Goal: Transaction & Acquisition: Purchase product/service

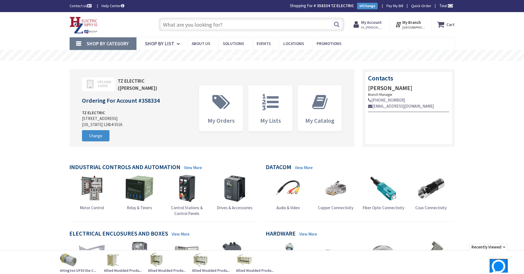
type input "Cauterskill Rd, [GEOGRAPHIC_DATA], [GEOGRAPHIC_DATA] 12414, [GEOGRAPHIC_DATA]"
click at [169, 24] on input "text" at bounding box center [252, 25] width 186 height 14
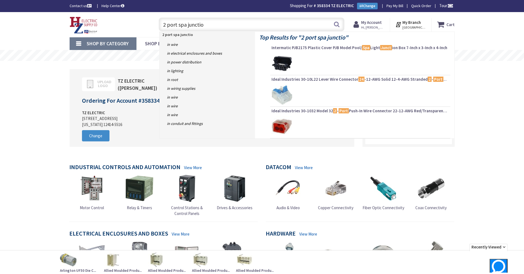
type input "2 port spa junction"
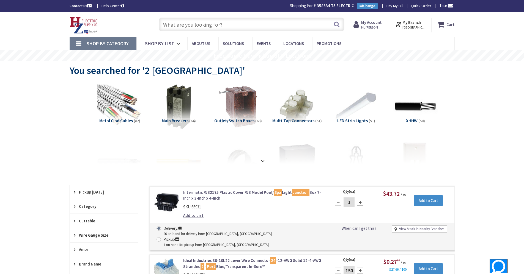
click at [170, 27] on input "text" at bounding box center [252, 25] width 186 height 14
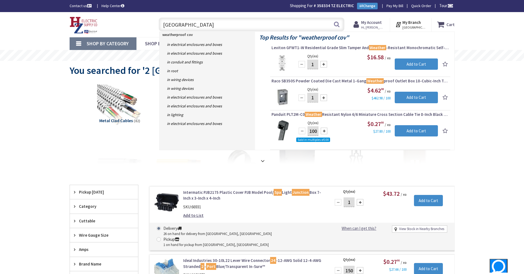
type input "weatherproof cover"
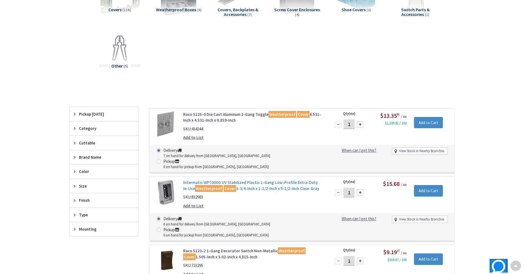
scroll to position [111, 0]
click at [246, 180] on link "Intermatic WP7000G UV Stabilized Plastic 1-Gang Low-Profile Extra-Duty In-Use W…" at bounding box center [253, 186] width 140 height 12
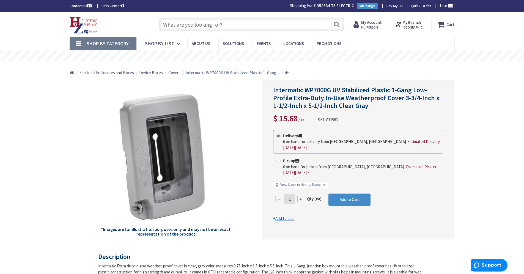
drag, startPoint x: 80, startPoint y: 99, endPoint x: 86, endPoint y: 94, distance: 7.7
click at [80, 99] on div "*Images are for illustration purposes only and may not be an exact representati…" at bounding box center [166, 160] width 192 height 159
click at [251, 23] on input "text" at bounding box center [252, 25] width 186 height 14
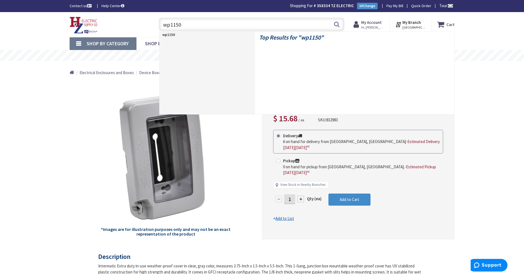
type input "wp1150c"
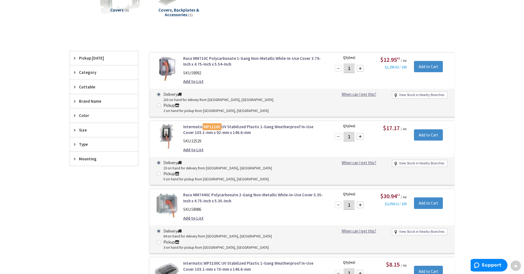
scroll to position [111, 0]
click at [228, 261] on link "Intermatic WP3100C UV Stabilized Plastic 1-Gang Weatherproof In-Use Cover 103.1…" at bounding box center [253, 267] width 140 height 12
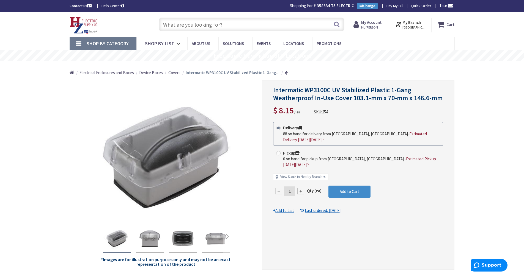
click at [291, 187] on input "1" at bounding box center [289, 192] width 11 height 10
type input "15"
click at [337, 188] on button "Add to Cart" at bounding box center [349, 192] width 42 height 12
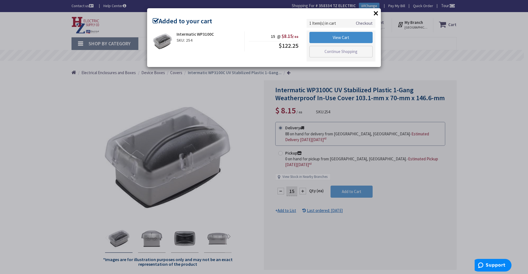
click at [337, 188] on div "× Added to your cart Intermatic WP3100C SKU: 254 15 @ $8.15 / ea $122.25" at bounding box center [264, 137] width 528 height 274
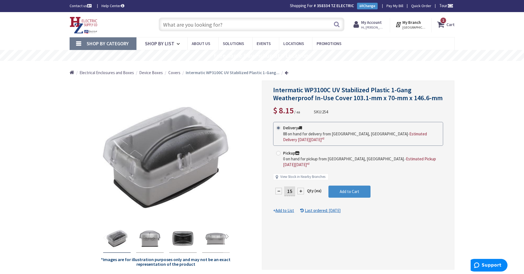
click at [445, 23] on span "1 1 items" at bounding box center [443, 20] width 7 height 7
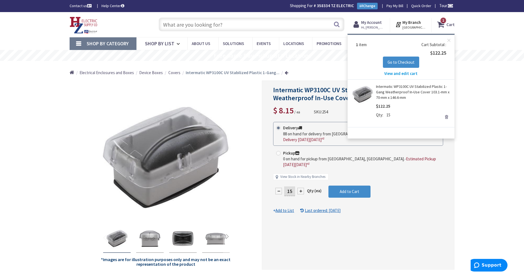
click at [388, 72] on span "View and edit cart" at bounding box center [400, 73] width 33 height 5
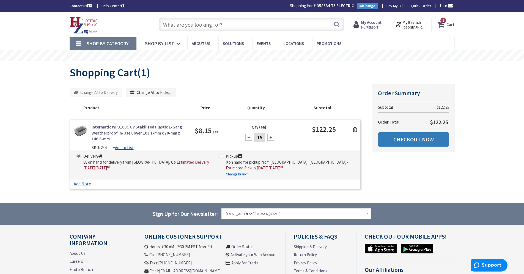
click at [430, 143] on link "Checkout Now" at bounding box center [413, 139] width 71 height 14
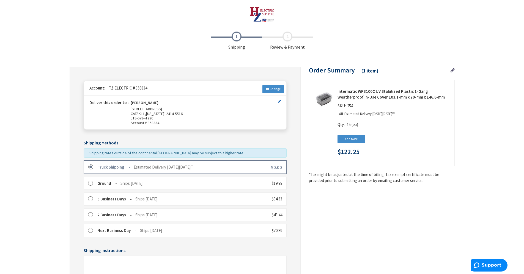
click at [258, 170] on div "Truck Shipping Estimated Delivery [DATE][DATE] $0.00" at bounding box center [185, 167] width 203 height 13
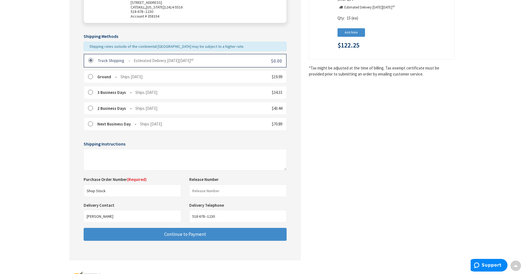
scroll to position [133, 0]
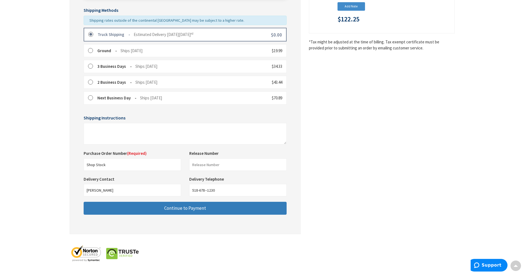
click at [126, 207] on button "Continue to Payment" at bounding box center [185, 208] width 203 height 13
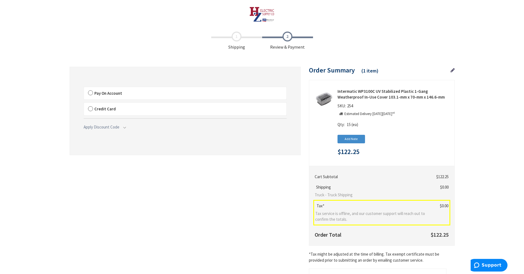
click at [120, 90] on label "Pay On Account" at bounding box center [185, 93] width 202 height 13
click at [94, 95] on label "Pay On Account" at bounding box center [185, 93] width 202 height 13
click at [84, 88] on input "Pay On Account" at bounding box center [84, 88] width 0 height 0
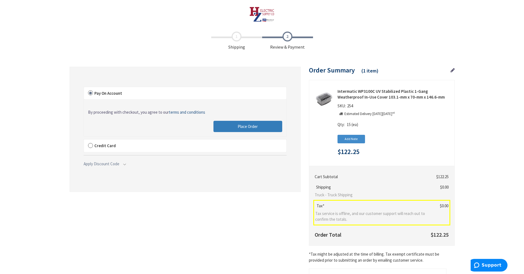
click at [253, 125] on span "Place Order" at bounding box center [247, 126] width 20 height 5
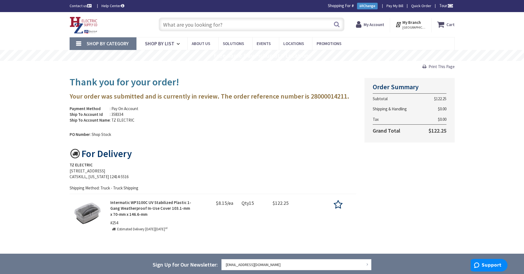
click at [132, 206] on p "Intermatic WP3100C UV Stabilized Plastic 1-Gang Weatherproof In-Use Cover 103.1…" at bounding box center [151, 209] width 82 height 18
click at [136, 208] on strong "Intermatic WP3100C UV Stabilized Plastic 1-Gang Weatherproof In-Use Cover 103.1…" at bounding box center [150, 208] width 81 height 17
click at [96, 216] on img at bounding box center [87, 213] width 27 height 27
click at [128, 214] on strong "Intermatic WP3100C UV Stabilized Plastic 1-Gang Weatherproof In-Use Cover 103.1…" at bounding box center [150, 208] width 81 height 17
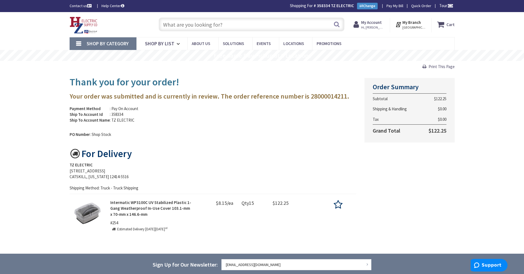
drag, startPoint x: 128, startPoint y: 214, endPoint x: 129, endPoint y: 207, distance: 7.1
click at [129, 207] on strong "Intermatic WP3100C UV Stabilized Plastic 1-Gang Weatherproof In-Use Cover 103.1…" at bounding box center [150, 208] width 81 height 17
drag, startPoint x: 129, startPoint y: 207, endPoint x: 97, endPoint y: 189, distance: 36.9
click at [97, 189] on p "Shipping Method: Truck - Truck Shipping" at bounding box center [213, 188] width 287 height 6
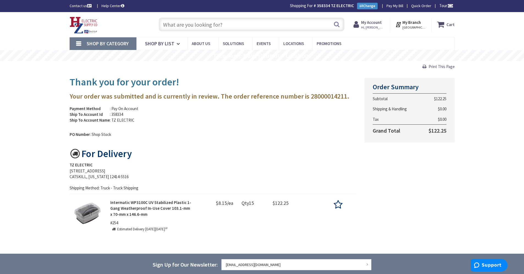
click at [139, 203] on strong "Intermatic WP3100C UV Stabilized Plastic 1-Gang Weatherproof In-Use Cover 103.1…" at bounding box center [150, 208] width 81 height 17
drag, startPoint x: 146, startPoint y: 203, endPoint x: 131, endPoint y: 203, distance: 14.8
click at [131, 203] on strong "Intermatic WP3100C UV Stabilized Plastic 1-Gang Weatherproof In-Use Cover 103.1…" at bounding box center [150, 208] width 81 height 17
copy strong "WP3100C"
click at [273, 23] on input "text" at bounding box center [252, 25] width 186 height 14
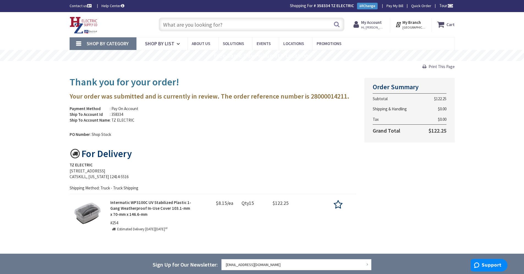
paste input "WP3100C"
type input "WP3100C"
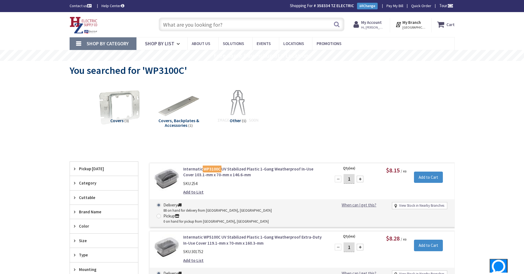
click at [224, 168] on link "Intermatic WP3100C UV Stabilized Plastic 1-Gang Weatherproof In-Use Cover 103.1…" at bounding box center [253, 172] width 140 height 12
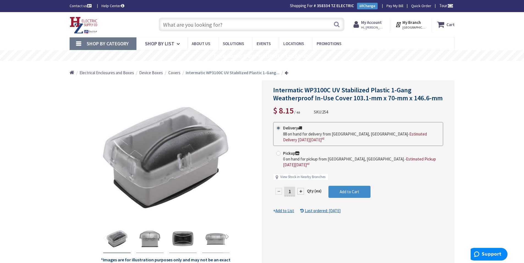
click at [170, 20] on input "text" at bounding box center [252, 25] width 186 height 14
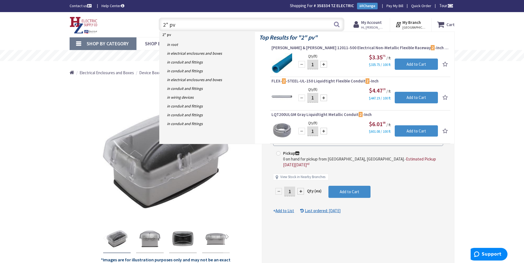
type input "2" pvc"
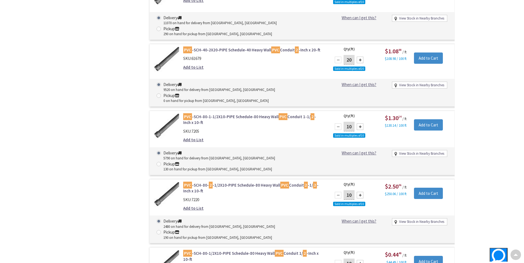
scroll to position [716, 0]
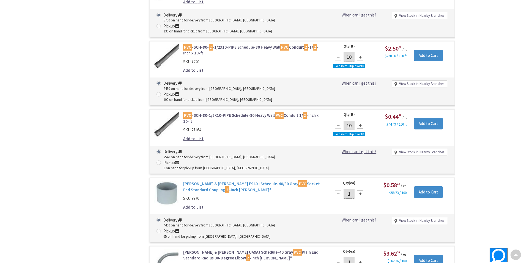
scroll to position [689, 0]
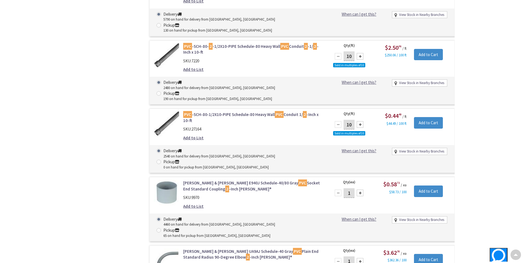
click at [247, 180] on link "Thomas & Betts E940J Schedule-40/80 Gray PVC Socket End Standard Coupling 2 -In…" at bounding box center [253, 186] width 140 height 12
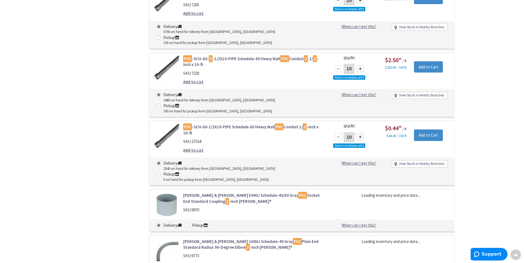
scroll to position [715, 0]
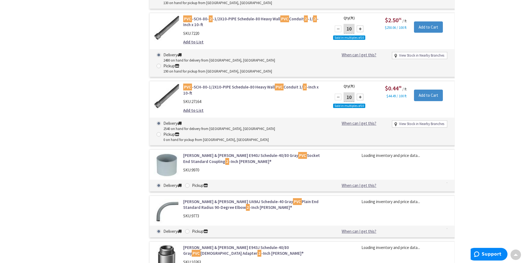
click at [214, 245] on link "Thomas & Betts E943J Schedule-40/80 Gray PVC Male Adapter 2 -Inch Carlon®" at bounding box center [253, 251] width 140 height 12
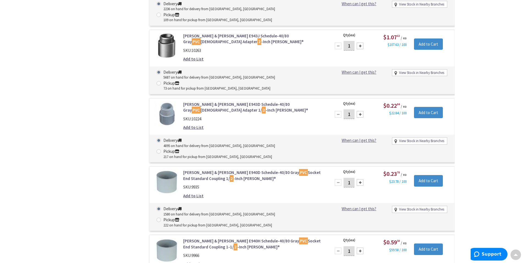
scroll to position [973, 0]
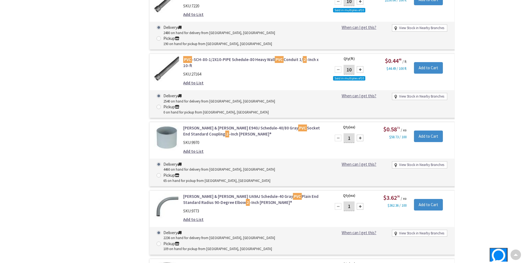
click at [251, 194] on link "Thomas & Betts UA9AJ Schedule-40 Gray PVC Plain End Standard Radius 90-Degree E…" at bounding box center [253, 200] width 140 height 12
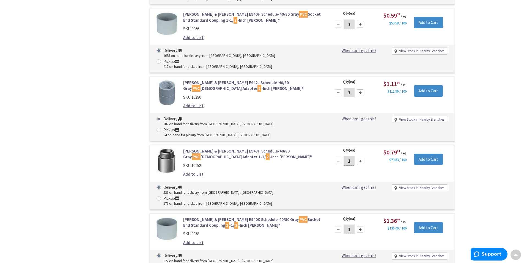
scroll to position [1231, 0]
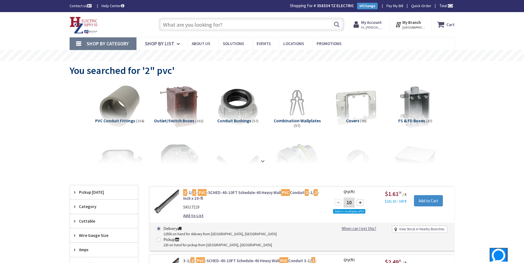
click at [205, 24] on input "text" at bounding box center [252, 25] width 186 height 14
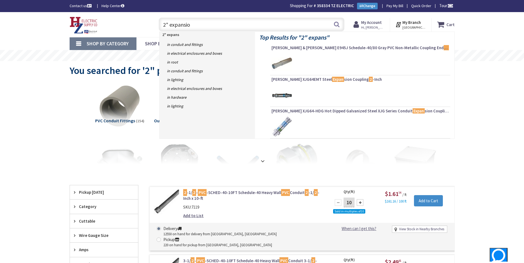
type input "2" expansion"
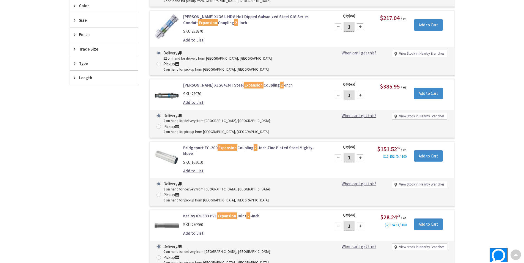
scroll to position [56, 0]
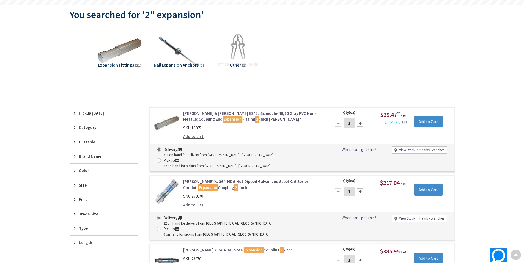
click at [207, 112] on link "Thomas & Betts E945J Schedule-40/80 Gray PVC Non-Metallic Coupling End Expansio…" at bounding box center [253, 117] width 140 height 12
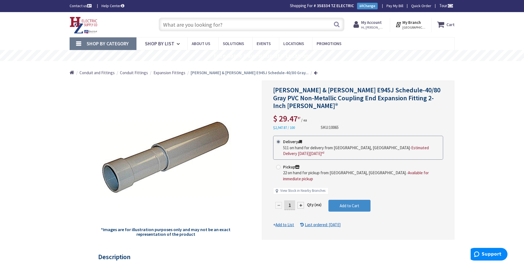
click at [165, 21] on input "text" at bounding box center [252, 25] width 186 height 14
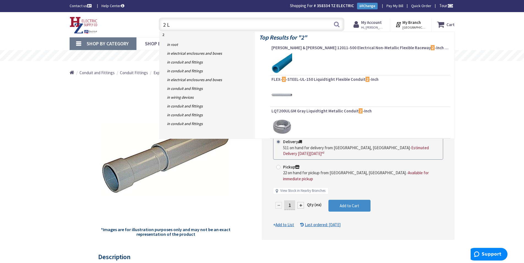
type input "2 LB"
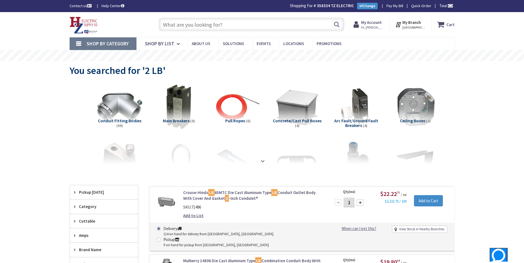
click at [181, 15] on div "Skip to Content Toggle Nav Search Cart My Cart Close" at bounding box center [262, 24] width 412 height 25
click at [178, 17] on div "Search" at bounding box center [250, 24] width 188 height 18
click at [182, 29] on input "text" at bounding box center [252, 25] width 186 height 14
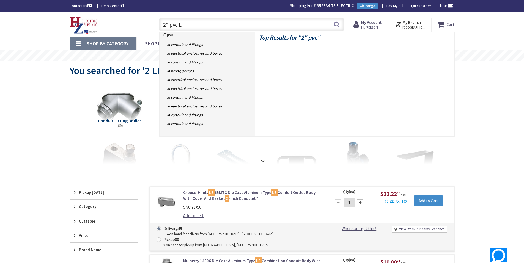
type input "2" pvc LB"
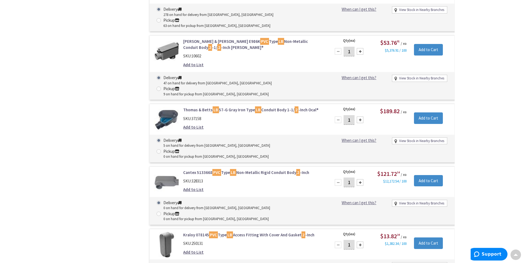
scroll to position [441, 0]
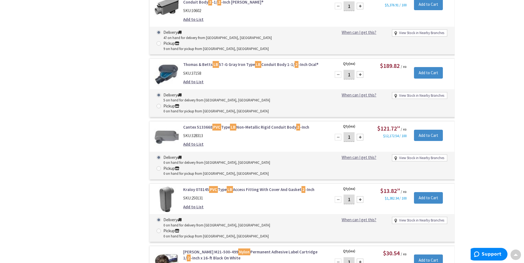
click at [268, 187] on link "Kraloy 078145 PVC Type LB Access Fitting With Cover And Gasket 2 -Inch" at bounding box center [253, 190] width 140 height 6
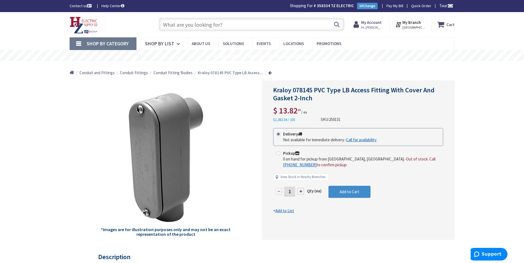
click at [190, 30] on input "text" at bounding box center [252, 25] width 186 height 14
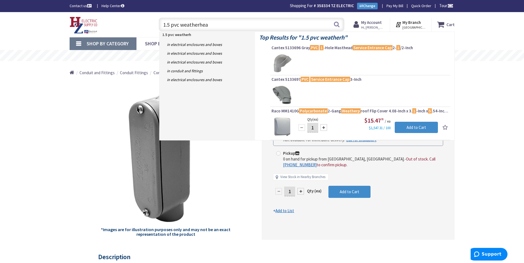
type input "1.5 pvc weatherhead"
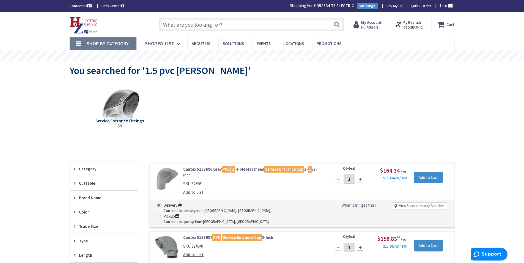
click at [205, 22] on input "text" at bounding box center [252, 25] width 186 height 14
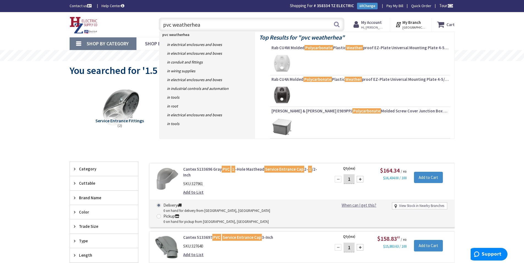
type input "pvc weatherhead"
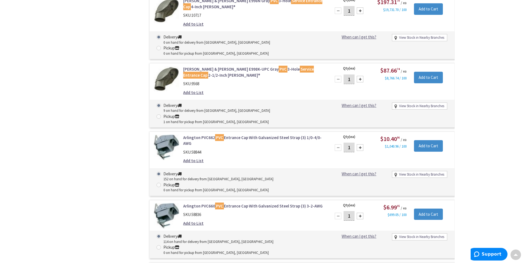
scroll to position [661, 0]
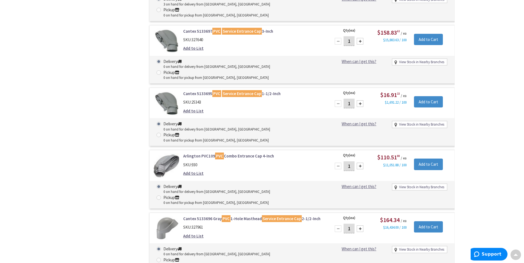
scroll to position [880, 0]
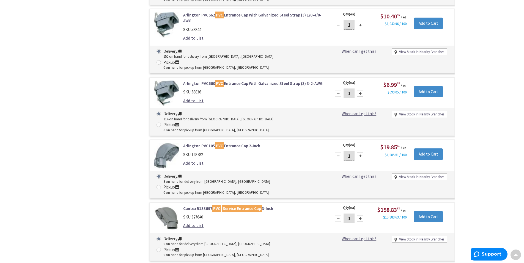
scroll to position [704, 0]
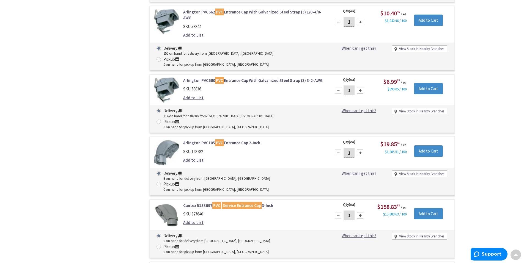
drag, startPoint x: 196, startPoint y: 89, endPoint x: 193, endPoint y: 91, distance: 4.2
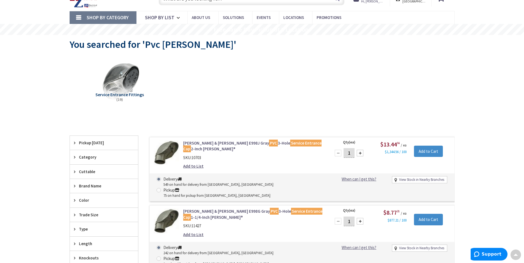
scroll to position [0, 0]
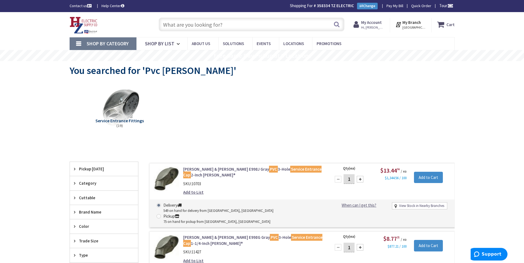
click at [181, 26] on input "text" at bounding box center [252, 25] width 186 height 14
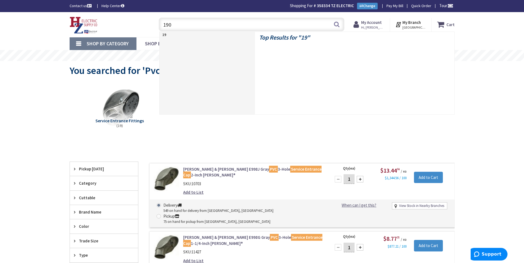
type input "1900"
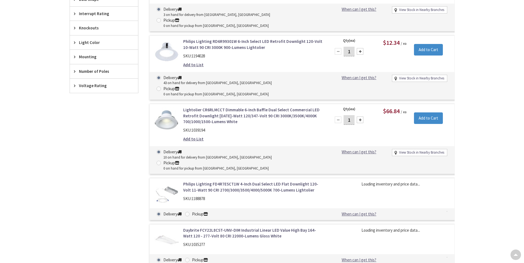
scroll to position [175, 0]
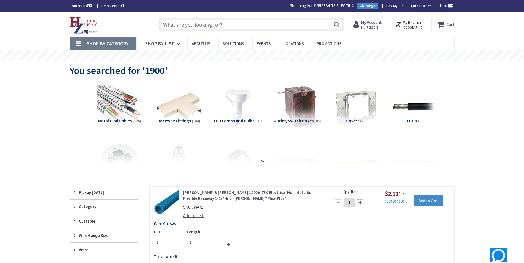
click at [189, 25] on input "text" at bounding box center [252, 25] width 186 height 14
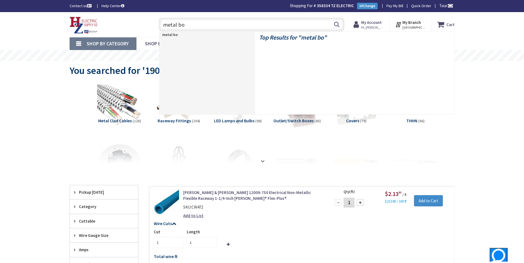
type input "metal box"
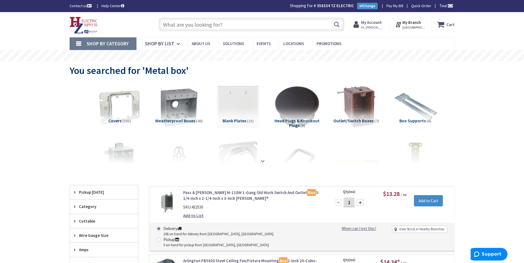
click at [175, 21] on input "text" at bounding box center [252, 25] width 186 height 14
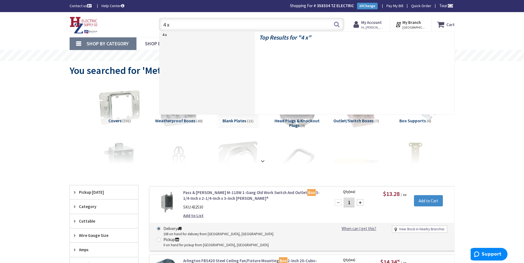
type input "4 x 4"
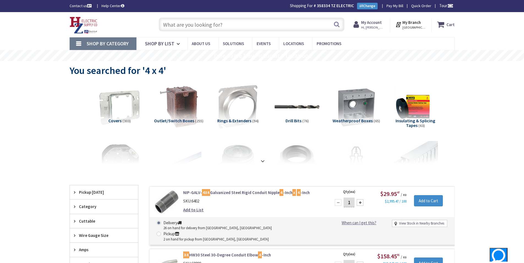
click at [198, 19] on input "text" at bounding box center [252, 25] width 186 height 14
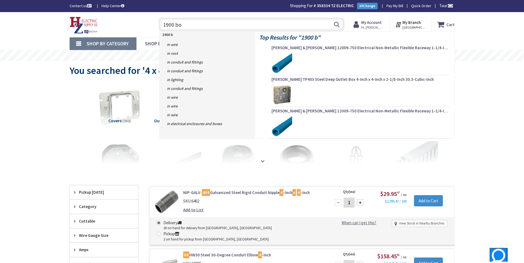
type input "1900 box"
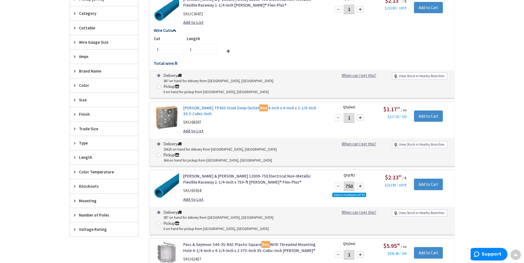
scroll to position [193, 0]
click at [205, 105] on link "Crouse-Hinds TP403 Steel Deep Outlet Box 4-Inch x 4-Inch x 2-1/8-Inch 30.3-Cubi…" at bounding box center [253, 111] width 140 height 12
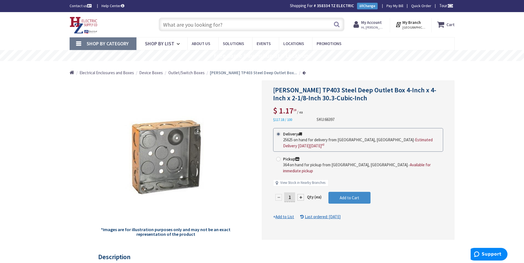
click at [179, 26] on input "text" at bounding box center [252, 25] width 186 height 14
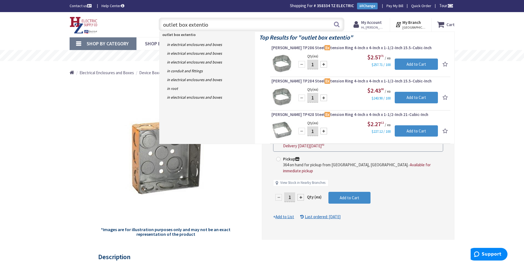
type input "outlet box extention"
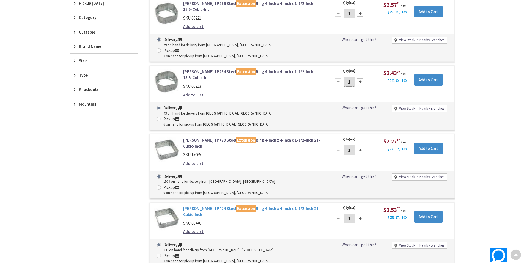
scroll to position [221, 0]
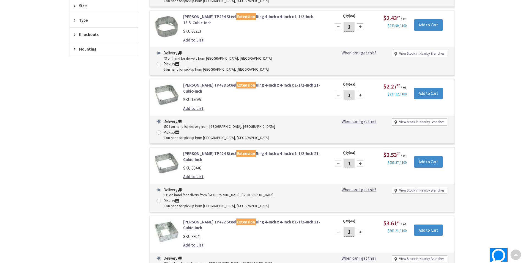
click at [201, 151] on link "Crouse-Hinds TP424 Steel Extension Ring 4-Inch x 4-Inch x 1-1/2-Inch 21-Cubic-I…" at bounding box center [253, 157] width 140 height 12
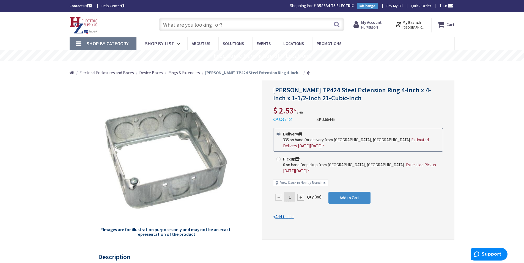
click at [190, 31] on input "text" at bounding box center [252, 25] width 186 height 14
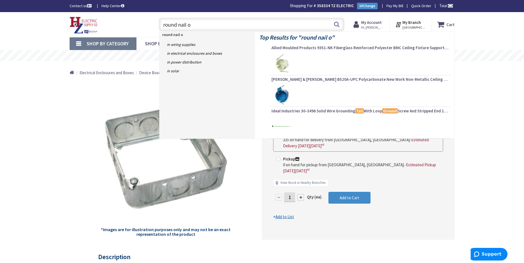
type input "round nail on"
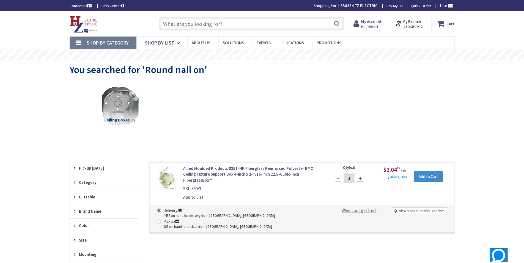
click at [212, 171] on link "Allied Moulded Products 9351-NK Fiberglass Reinforced Polyester BMC Ceiling Fix…" at bounding box center [253, 174] width 140 height 18
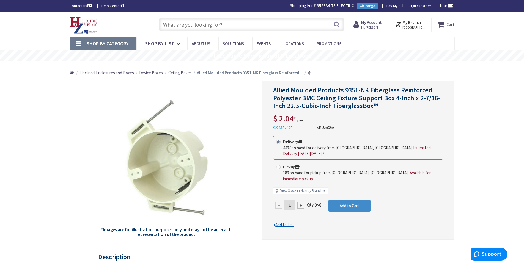
click at [210, 20] on input "text" at bounding box center [252, 25] width 186 height 14
type input "small ground bar"
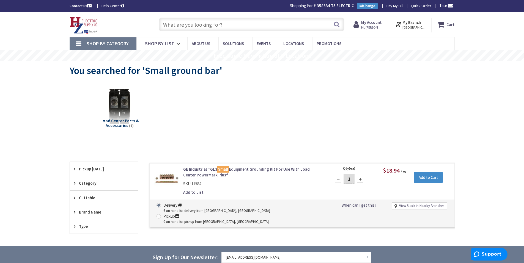
click at [198, 31] on input "text" at bounding box center [252, 25] width 186 height 14
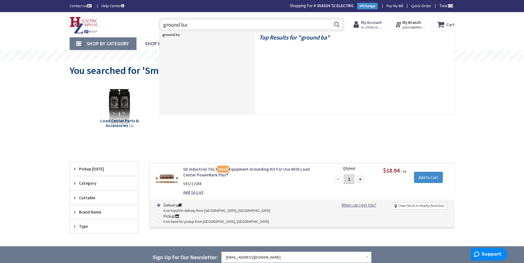
type input "ground bar"
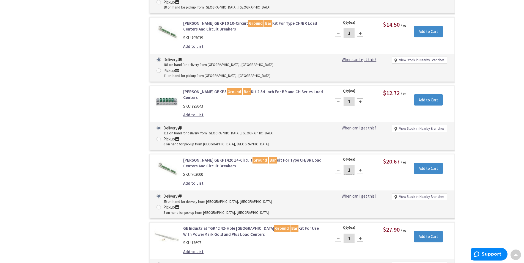
scroll to position [605, 0]
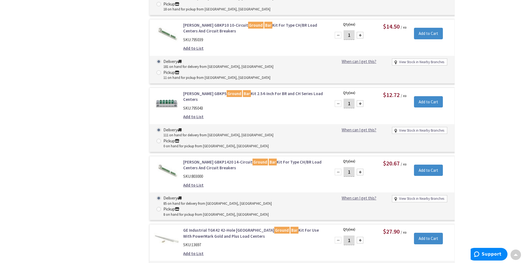
click at [224, 159] on link "Eaton GBKP1420 14-Circuit Ground Bar Kit For Type CH/BR Load Centers And Circui…" at bounding box center [253, 165] width 140 height 12
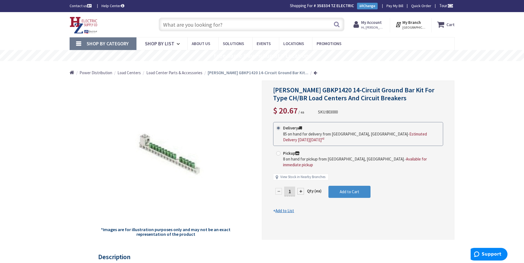
click at [187, 18] on input "text" at bounding box center [252, 25] width 186 height 14
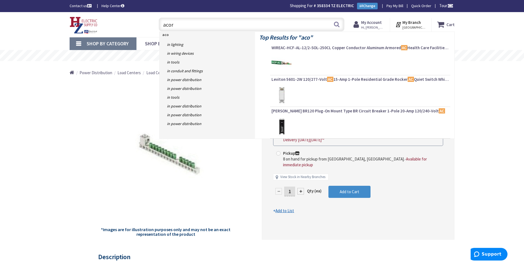
type input "acorn"
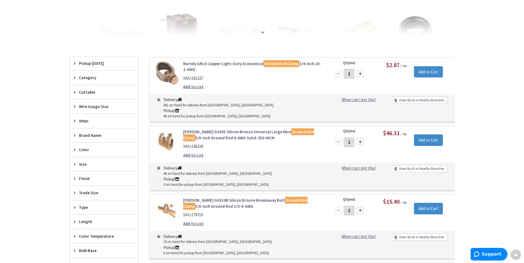
scroll to position [56, 0]
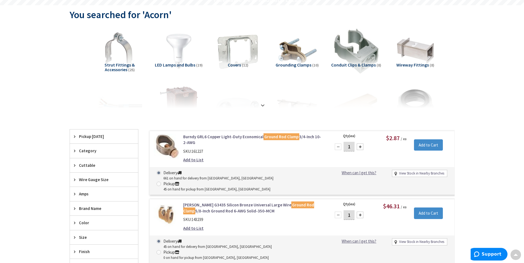
click at [217, 135] on link "Burndy GRL6 Copper Light-Duty Economical Ground Rod Clamp 3/4-Inch 10-2-AWG" at bounding box center [253, 140] width 140 height 12
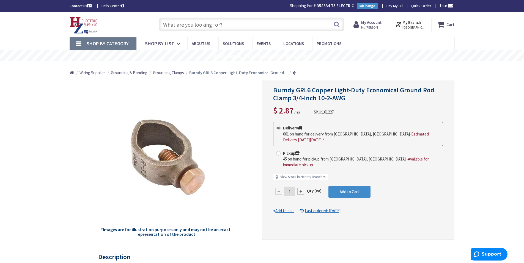
click at [186, 21] on input "text" at bounding box center [252, 25] width 186 height 14
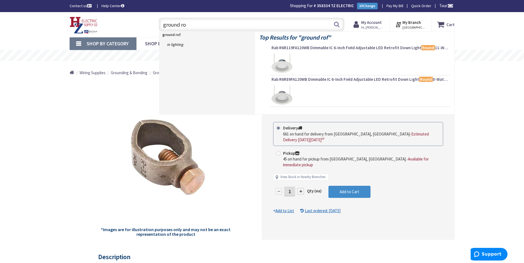
type input "ground rod"
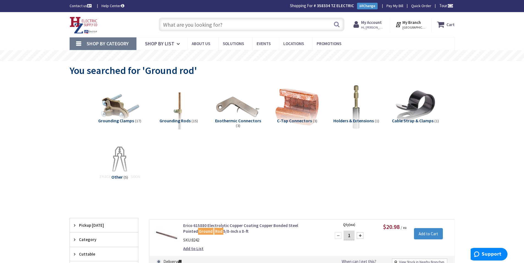
scroll to position [110, 0]
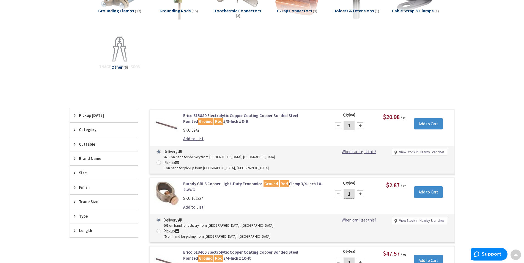
click at [229, 120] on link "Erico 615880 Electrolytic Copper Coating Copper Bonded Steel Pointed Ground Rod…" at bounding box center [253, 119] width 140 height 12
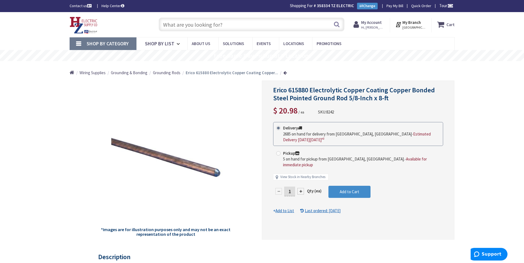
click at [190, 21] on input "text" at bounding box center [252, 25] width 186 height 14
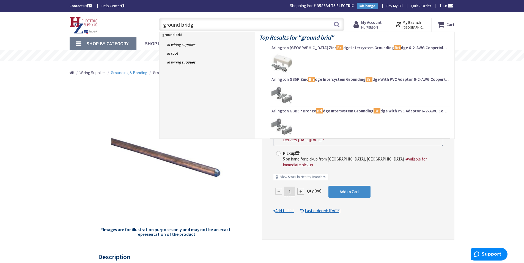
type input "ground bridge"
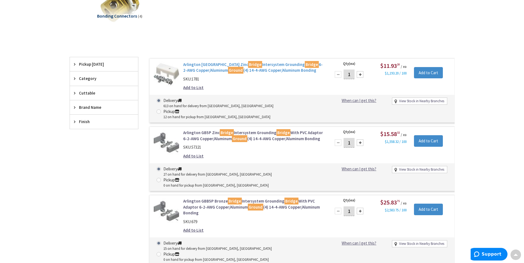
scroll to position [27, 0]
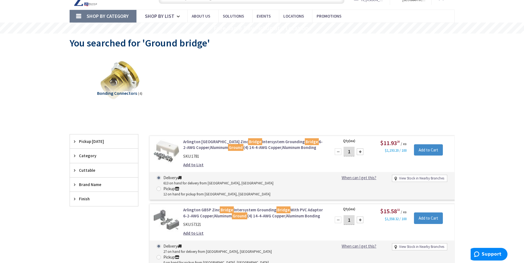
click at [194, 142] on link "Arlington GB5 Zinc Bridge Intersystem Grounding Bridge 6-2-AWG Copper/Aluminum …" at bounding box center [253, 145] width 140 height 12
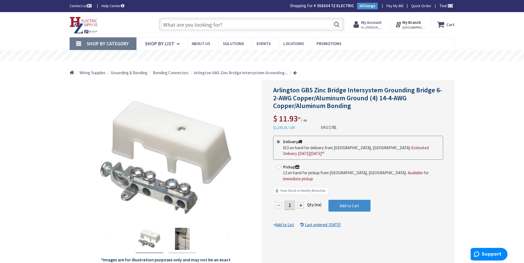
click at [202, 20] on input "text" at bounding box center [252, 25] width 186 height 14
click at [182, 26] on input "text" at bounding box center [252, 25] width 186 height 14
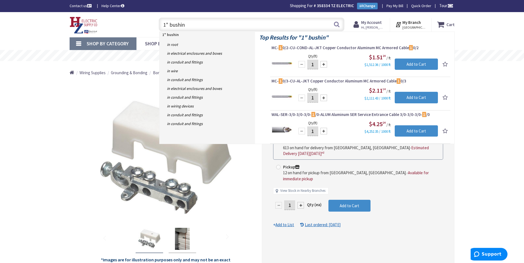
type input "1" bushing"
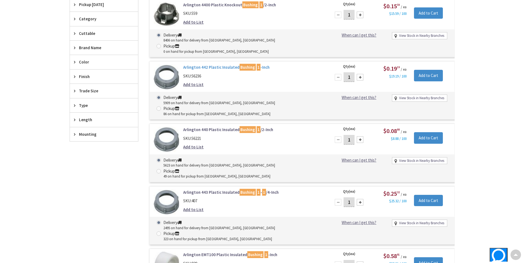
scroll to position [221, 0]
click at [230, 64] on link "Arlington 442 Plastic Insulated Bushing 1 -Inch" at bounding box center [253, 67] width 140 height 6
click at [223, 189] on link "Arlington 443 Plastic Insulated Bushing 1 - 1 /4-Inch" at bounding box center [253, 192] width 140 height 6
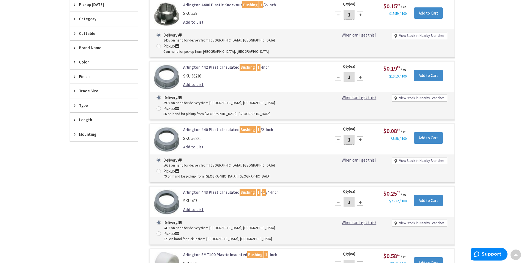
click at [230, 127] on link "Arlington 440 Plastic Insulated Bushing 1 /2-Inch" at bounding box center [253, 130] width 140 height 6
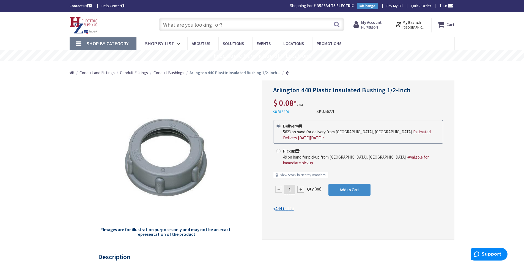
click at [207, 29] on input "text" at bounding box center [252, 25] width 186 height 14
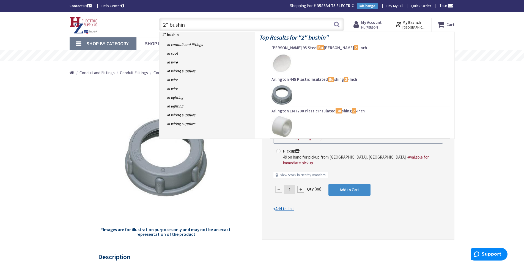
type input "2" bushing"
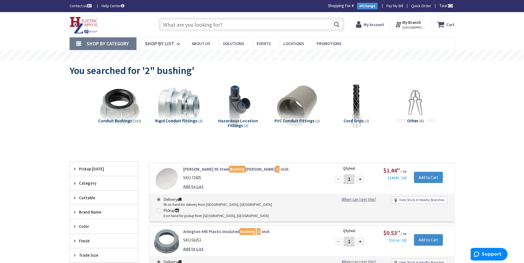
scroll to position [110, 0]
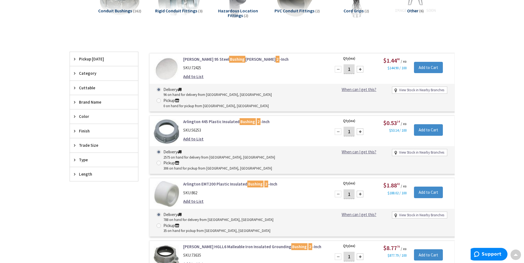
click at [209, 119] on link "Arlington 445 Plastic Insulated Bushing 2 -Inch" at bounding box center [253, 122] width 140 height 6
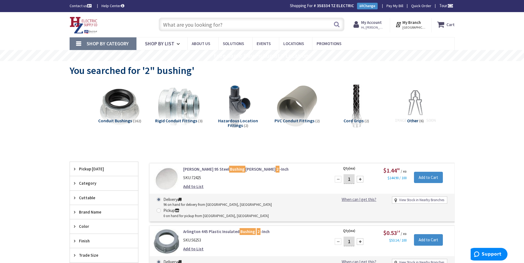
click at [250, 28] on input "text" at bounding box center [252, 25] width 186 height 14
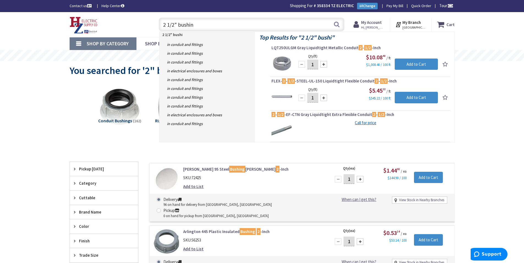
type input "2 1/2" bushing"
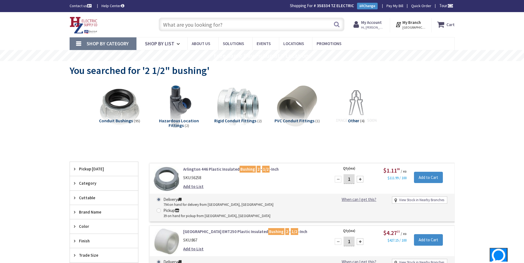
click at [225, 170] on link "Arlington 446 Plastic Insulated Bushing 2 - 1/2 -Inch" at bounding box center [253, 169] width 140 height 6
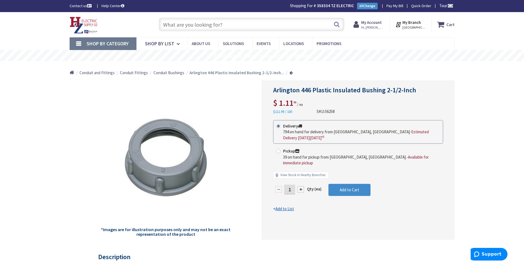
click at [181, 25] on input "text" at bounding box center [252, 25] width 186 height 14
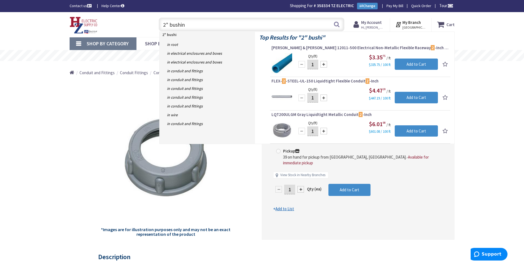
type input "2" bushing"
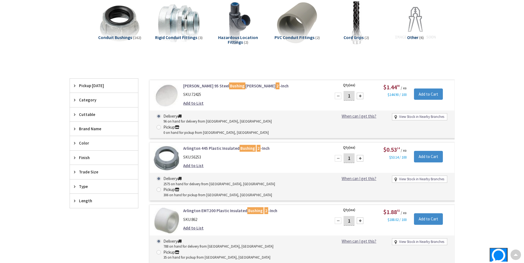
click at [233, 145] on link "Arlington 445 Plastic Insulated Bushing 2 -Inch" at bounding box center [253, 148] width 140 height 6
click at [226, 145] on link "Arlington 445 Plastic Insulated Bushing 2 -Inch" at bounding box center [253, 148] width 140 height 6
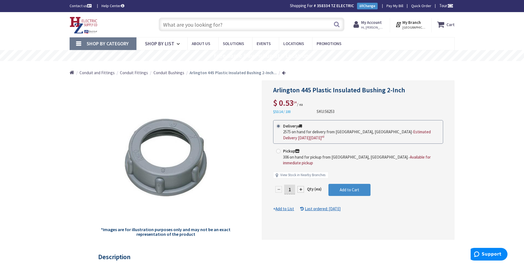
click at [197, 25] on input "text" at bounding box center [252, 25] width 186 height 14
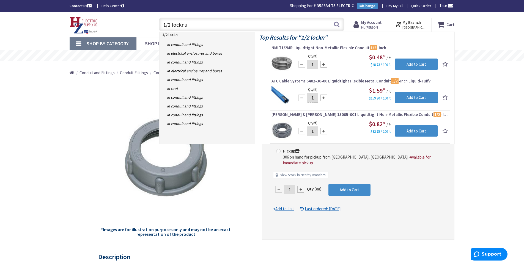
type input "1/2 locknut"
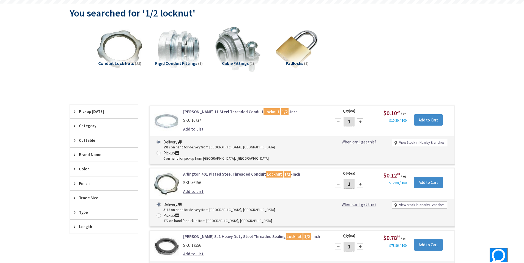
scroll to position [110, 0]
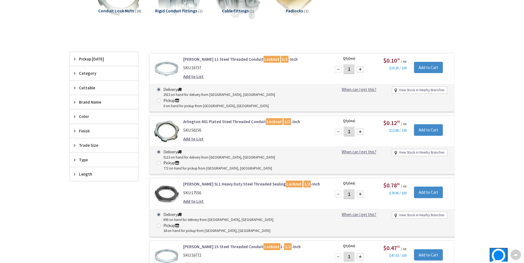
click at [222, 60] on link "Crouse-Hinds 11 Steel Threaded Conduit Locknut 1/2 -Inch" at bounding box center [253, 59] width 140 height 6
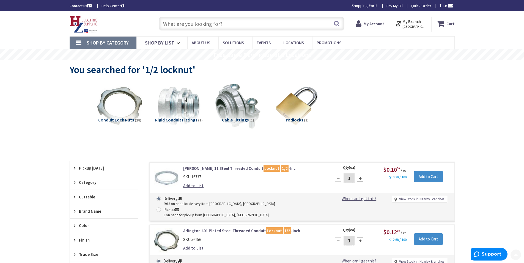
click at [195, 23] on input "text" at bounding box center [252, 24] width 186 height 14
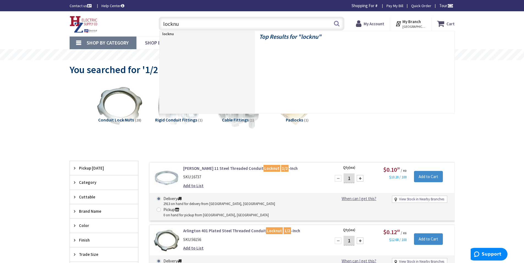
type input "locknut"
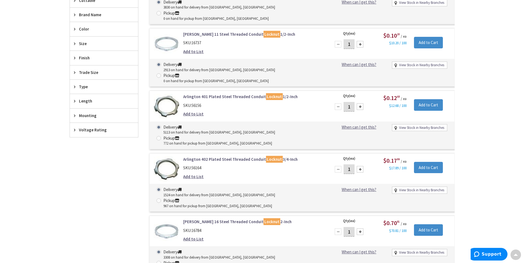
scroll to position [276, 0]
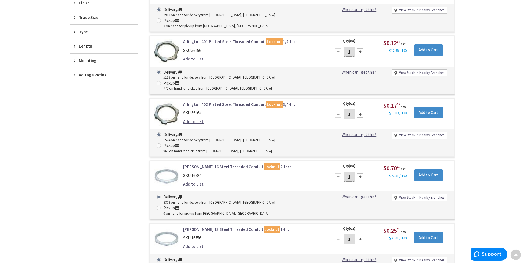
click at [191, 164] on link "Crouse-Hinds 16 Steel Threaded Conduit Locknut 2-Inch" at bounding box center [253, 167] width 140 height 6
click at [227, 227] on link "Crouse-Hinds 13 Steel Threaded Conduit Locknut 1-Inch" at bounding box center [253, 230] width 140 height 6
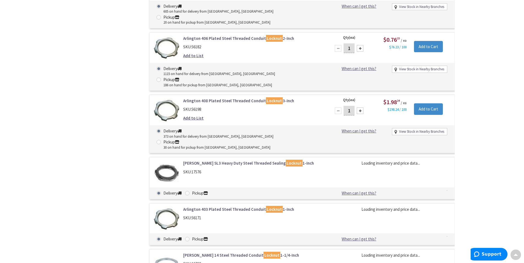
scroll to position [688, 0]
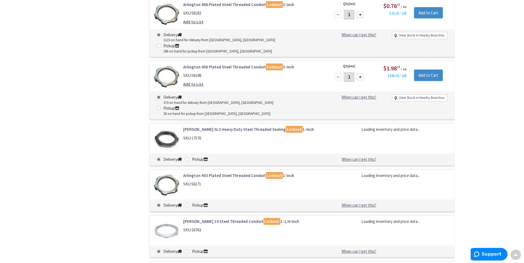
click at [243, 219] on div "Crouse-Hinds 14 Steel Threaded Conduit Locknut 1-1/4-Inch SKU: 16763" at bounding box center [253, 227] width 148 height 17
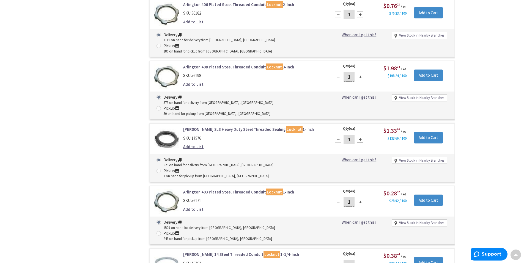
click at [222, 252] on link "Crouse-Hinds 14 Steel Threaded Conduit Locknut 1-1/4-Inch" at bounding box center [253, 255] width 140 height 6
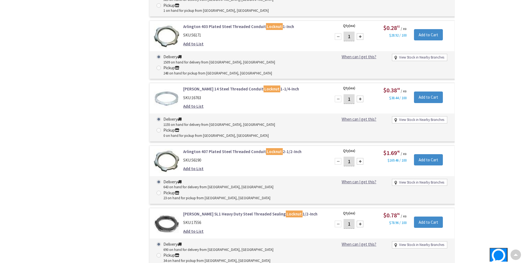
scroll to position [935, 0]
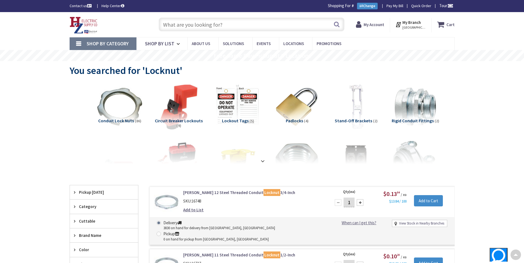
click at [190, 21] on input "text" at bounding box center [252, 25] width 186 height 14
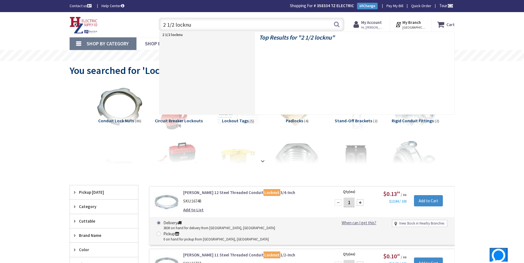
type input "2 1/2 locknut"
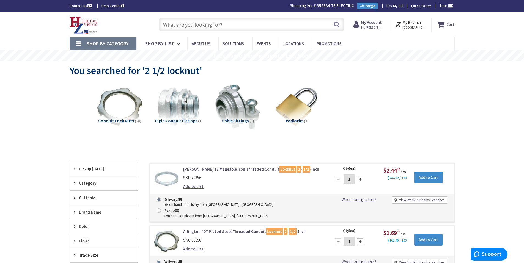
click at [257, 168] on link "Crouse-Hinds 17 Malleable Iron Threaded Conduit Locknut 2 - 1/2 -Inch" at bounding box center [253, 169] width 140 height 6
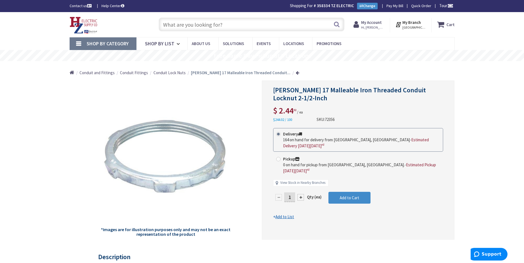
click at [192, 26] on input "text" at bounding box center [252, 25] width 186 height 14
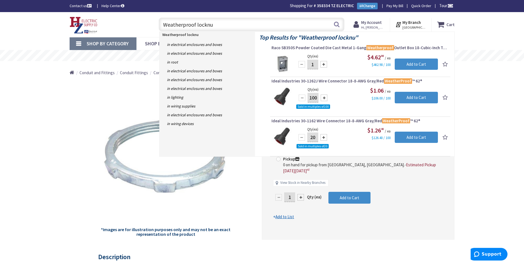
type input "Weatherproof locknut"
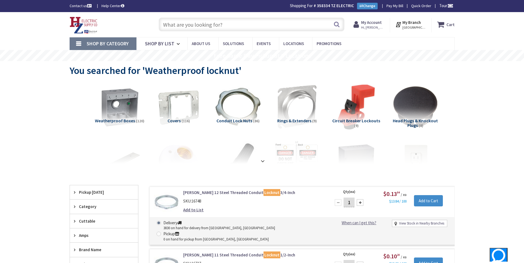
click at [216, 23] on input "text" at bounding box center [252, 25] width 186 height 14
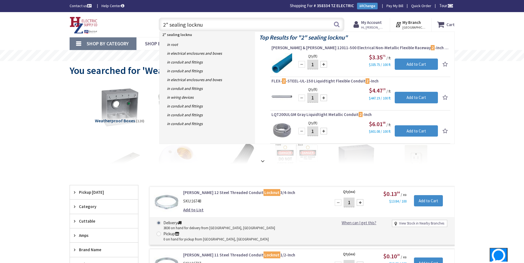
type input "2" sealing locknut"
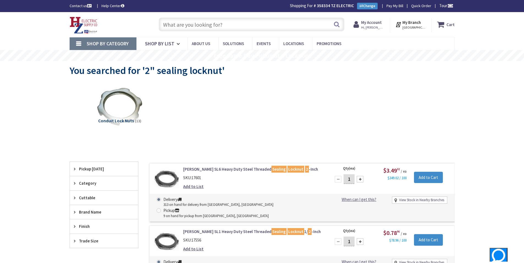
click at [259, 168] on link "Crouse-Hinds SL6 Heavy Duty Steel Threaded Sealing Locknut 2 -Inch" at bounding box center [253, 169] width 140 height 6
